Goal: Information Seeking & Learning: Learn about a topic

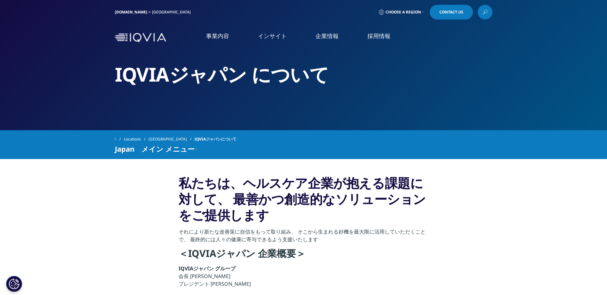
click at [210, 31] on nav "事業内容 事業内容 医薬品・医療機器 臨床開発 Clinical Development in Japan CSO事業 CSO" at bounding box center [331, 37] width 324 height 30
click at [214, 39] on link "事業内容" at bounding box center [217, 36] width 23 height 8
click at [224, 34] on link "事業内容" at bounding box center [217, 36] width 23 height 8
click at [223, 186] on link "概要" at bounding box center [212, 180] width 97 height 17
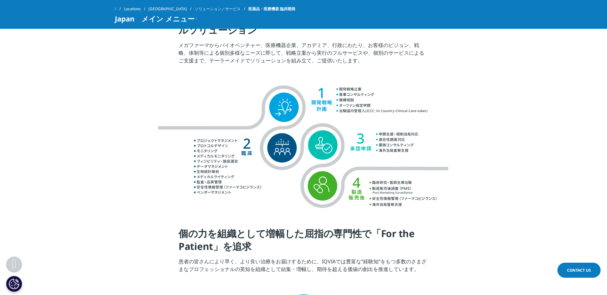
scroll to position [569, 0]
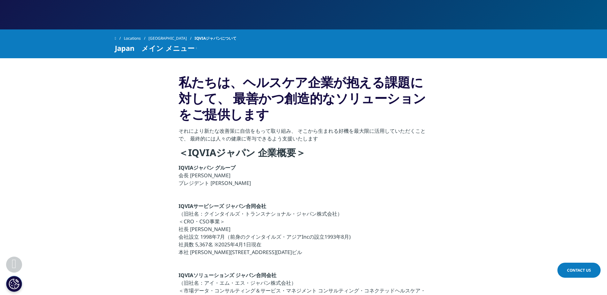
scroll to position [128, 0]
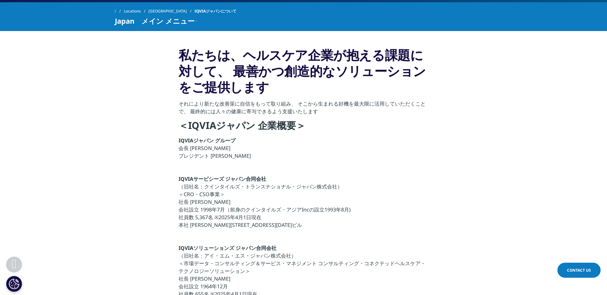
click at [101, 196] on section "私たちは、ヘルスケア企業が抱える課題に対して、 最善かつ創造的なソリューションをご提供します それにより新たな改善策に自信をもって取り組み、 そこから生まれる…" at bounding box center [303, 254] width 607 height 447
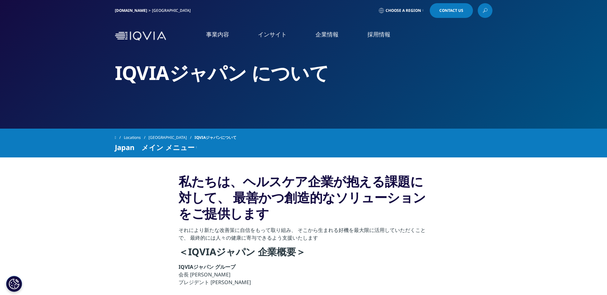
scroll to position [0, 0]
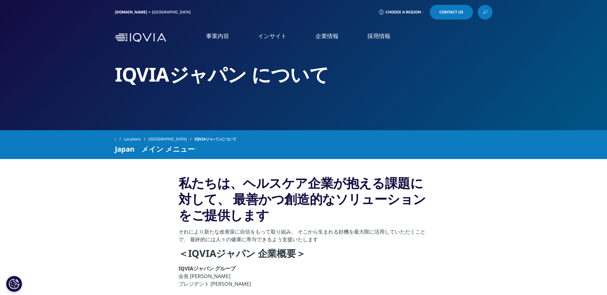
click at [212, 39] on link "事業内容" at bounding box center [217, 36] width 23 height 8
click at [223, 35] on link "事業内容" at bounding box center [217, 36] width 23 height 8
click at [202, 35] on li "事業内容 事業内容 医薬品・医療機器 臨床開発 Clinical Development in Japan 市場データ CSO事業" at bounding box center [218, 42] width 52 height 21
click at [75, 88] on link "医薬品・医療機器 臨床開発" at bounding box center [65, 86] width 63 height 7
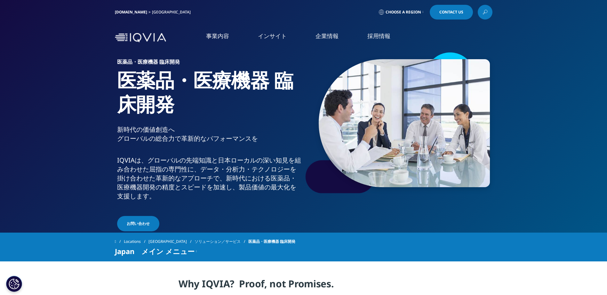
click at [217, 33] on link "事業内容" at bounding box center [217, 36] width 23 height 8
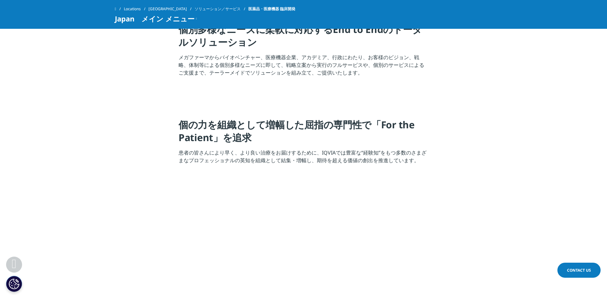
scroll to position [253, 0]
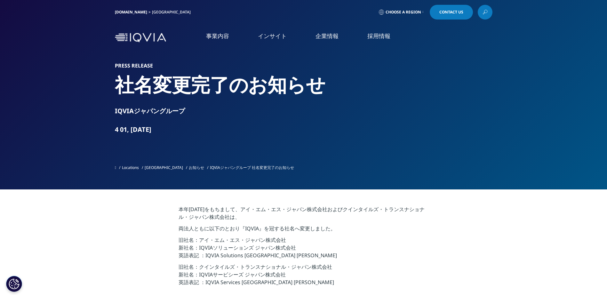
scroll to position [128, 0]
